Goal: Transaction & Acquisition: Purchase product/service

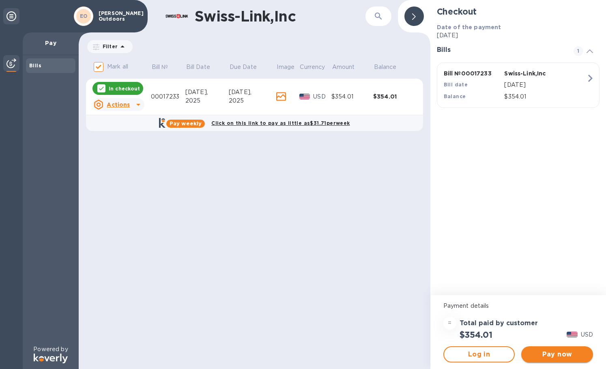
click at [558, 358] on span "Pay now" at bounding box center [557, 355] width 59 height 10
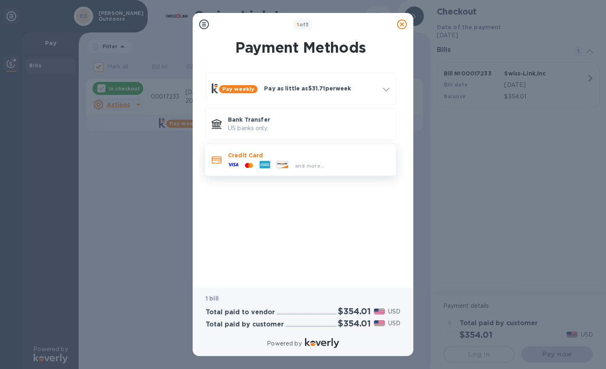
click at [294, 153] on p "Credit Card" at bounding box center [308, 155] width 161 height 8
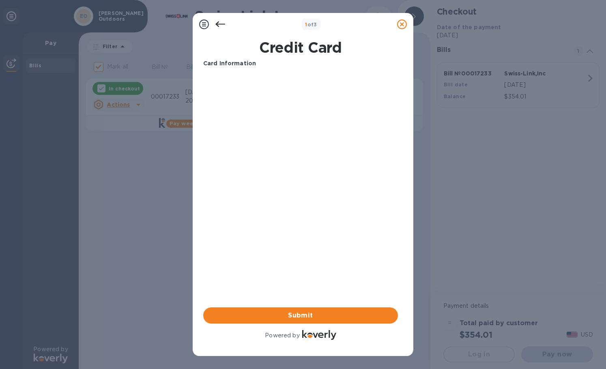
click at [224, 24] on icon at bounding box center [220, 24] width 10 height 10
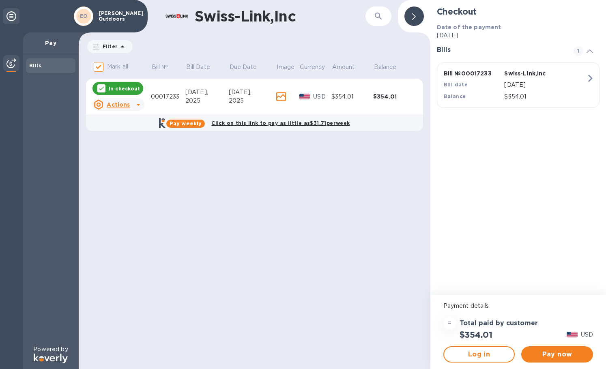
click at [264, 252] on div "Swiss-Link,Inc ​ Filter Amount Mark all Bill № Bill Date Due Date Image Currenc…" at bounding box center [255, 184] width 352 height 369
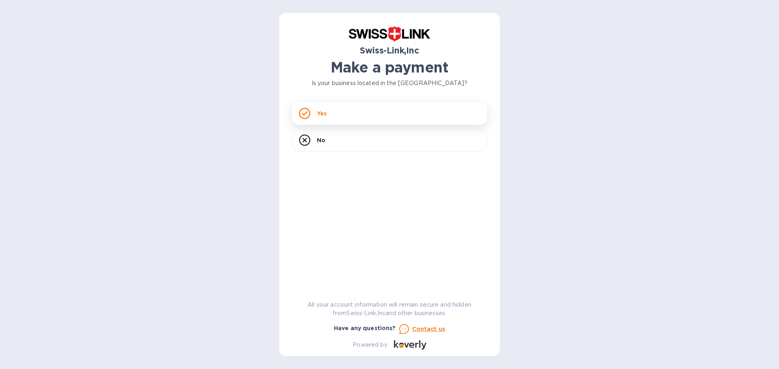
click at [351, 117] on div "Yes" at bounding box center [389, 113] width 195 height 23
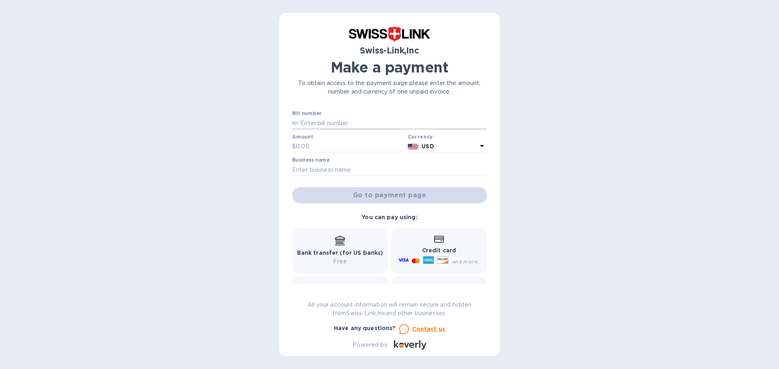
click at [329, 122] on input "text" at bounding box center [392, 123] width 188 height 12
type input "00017233"
click at [315, 141] on input "text" at bounding box center [350, 147] width 109 height 12
type input "354.01"
click at [322, 164] on input "text" at bounding box center [389, 170] width 195 height 12
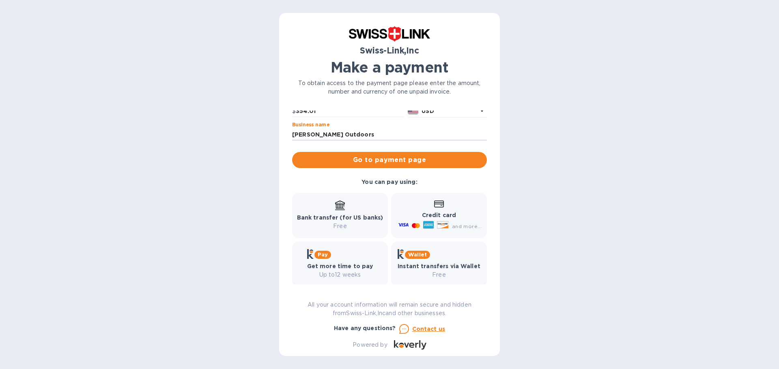
scroll to position [43, 0]
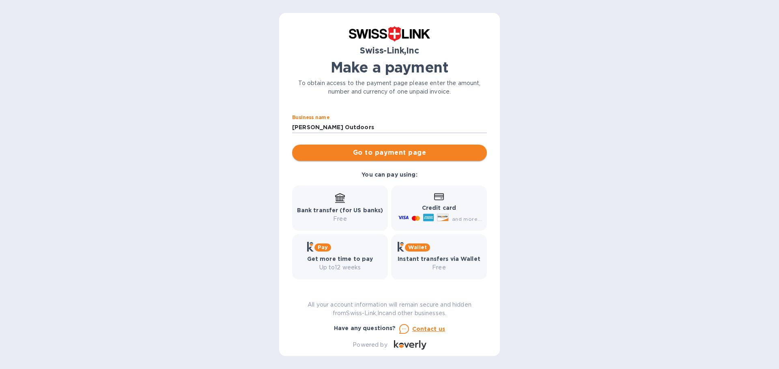
type input "[PERSON_NAME] Outdoors"
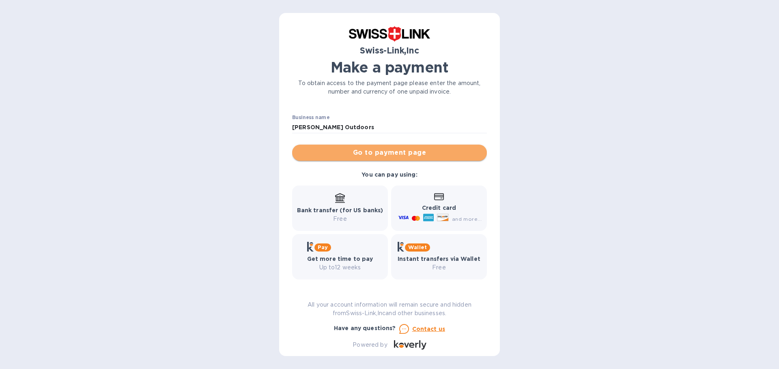
click at [399, 154] on span "Go to payment page" at bounding box center [389, 153] width 182 height 10
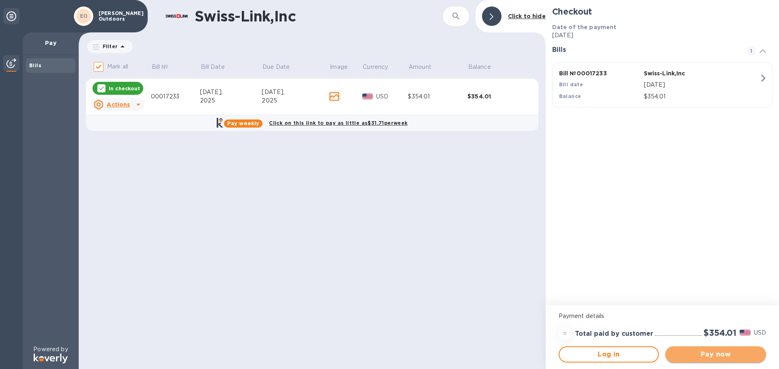
click at [704, 355] on span "Pay now" at bounding box center [716, 355] width 88 height 10
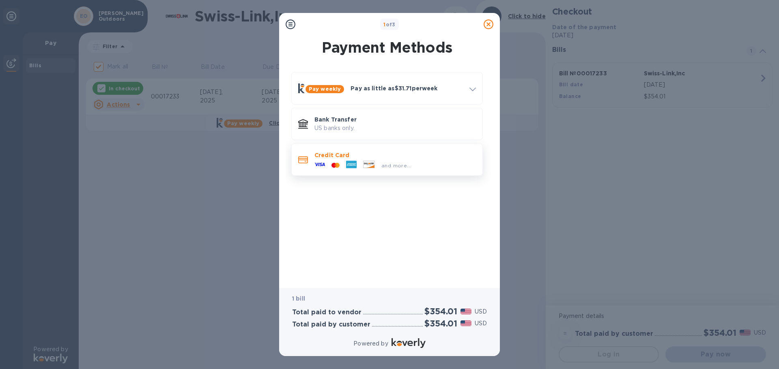
click at [330, 164] on div at bounding box center [335, 166] width 15 height 8
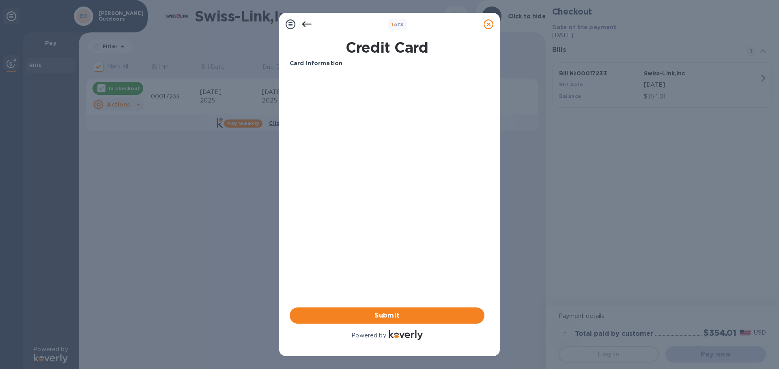
click at [396, 24] on b "1 of 3" at bounding box center [397, 24] width 12 height 6
click at [288, 22] on icon at bounding box center [291, 24] width 10 height 10
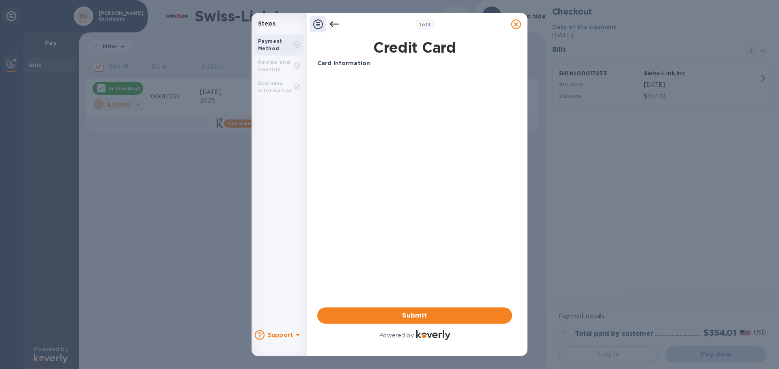
click at [281, 66] on div "Review and Confirm" at bounding box center [276, 66] width 36 height 15
click at [282, 52] on div "Payment Method" at bounding box center [276, 45] width 36 height 15
